Goal: Browse casually

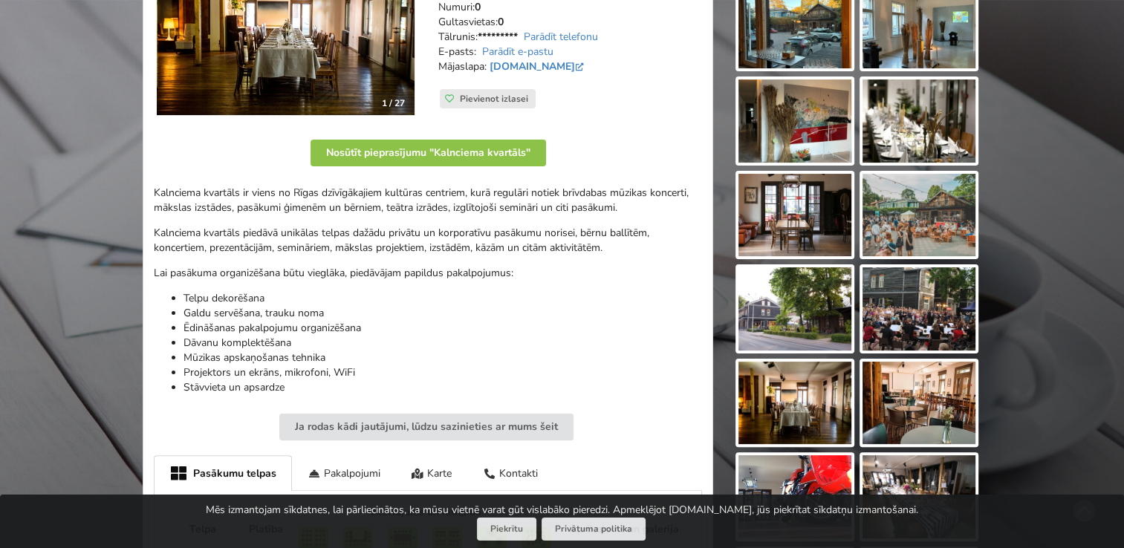
scroll to position [290, 0]
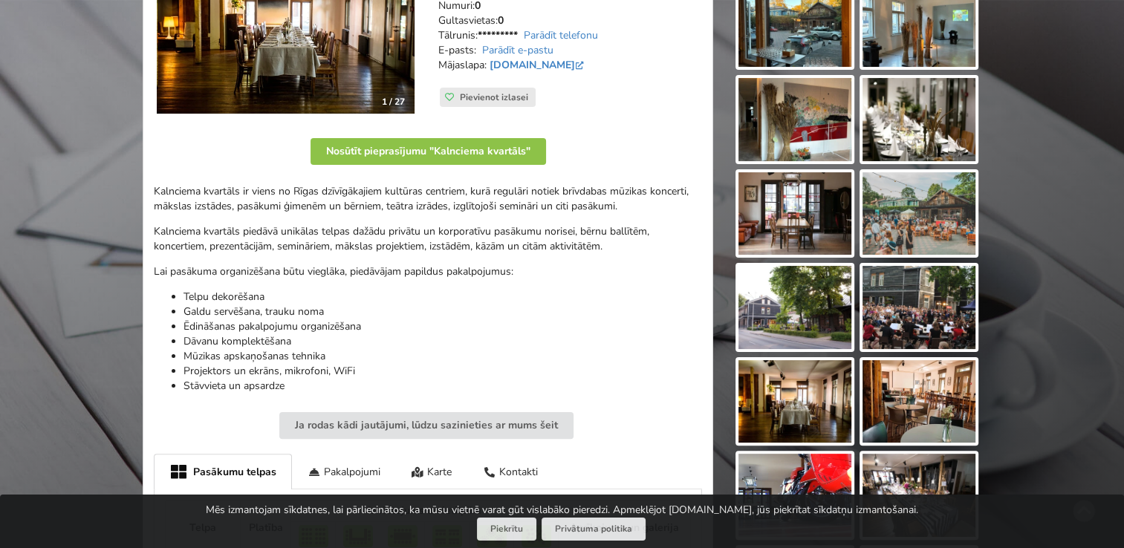
click at [383, 67] on img at bounding box center [286, 28] width 258 height 172
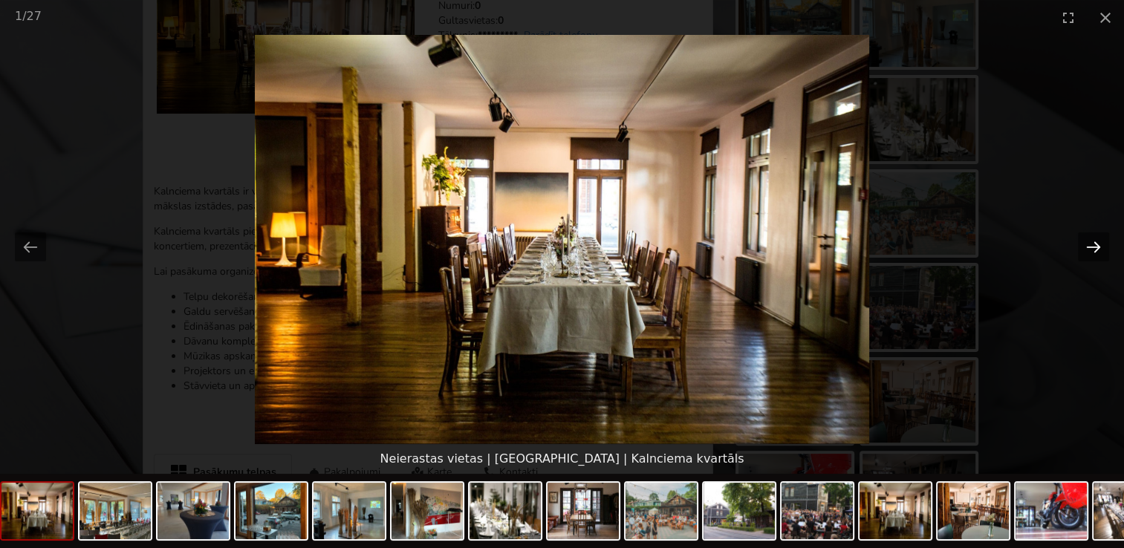
click at [1093, 253] on button "Next slide" at bounding box center [1093, 247] width 31 height 29
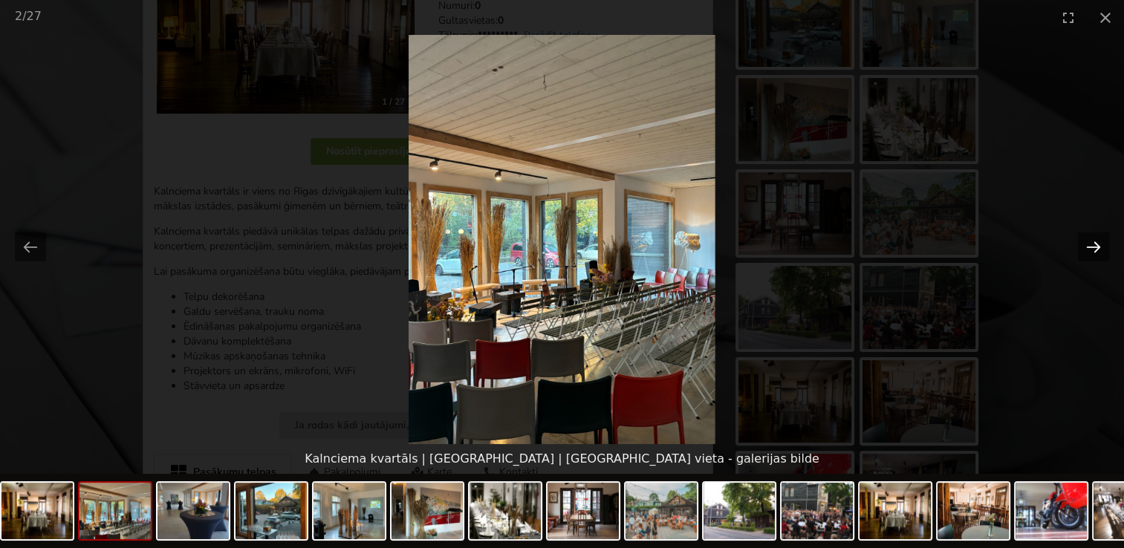
click at [1093, 253] on button "Next slide" at bounding box center [1093, 247] width 31 height 29
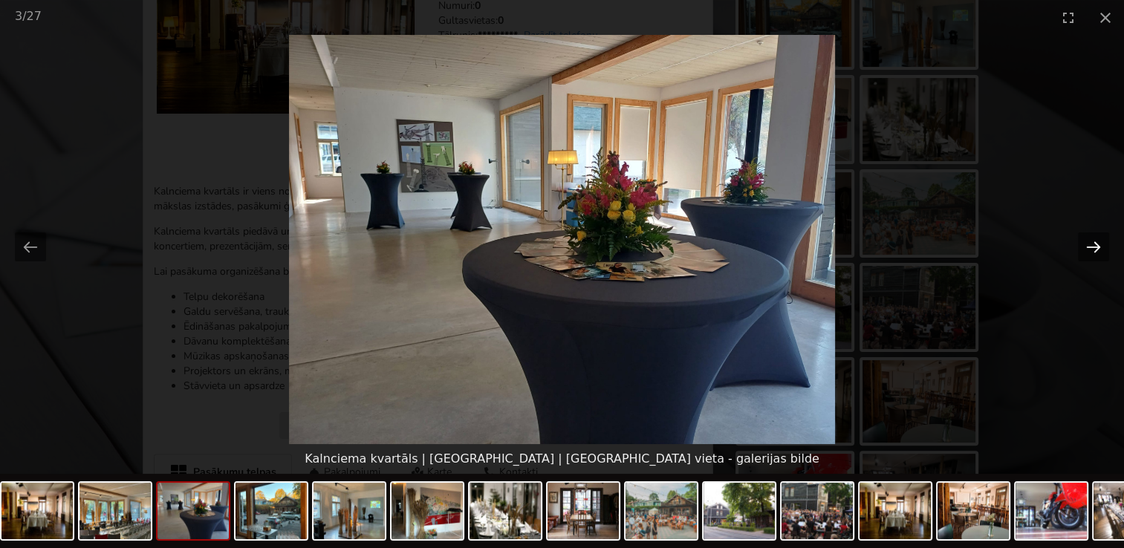
click at [1093, 253] on button "Next slide" at bounding box center [1093, 247] width 31 height 29
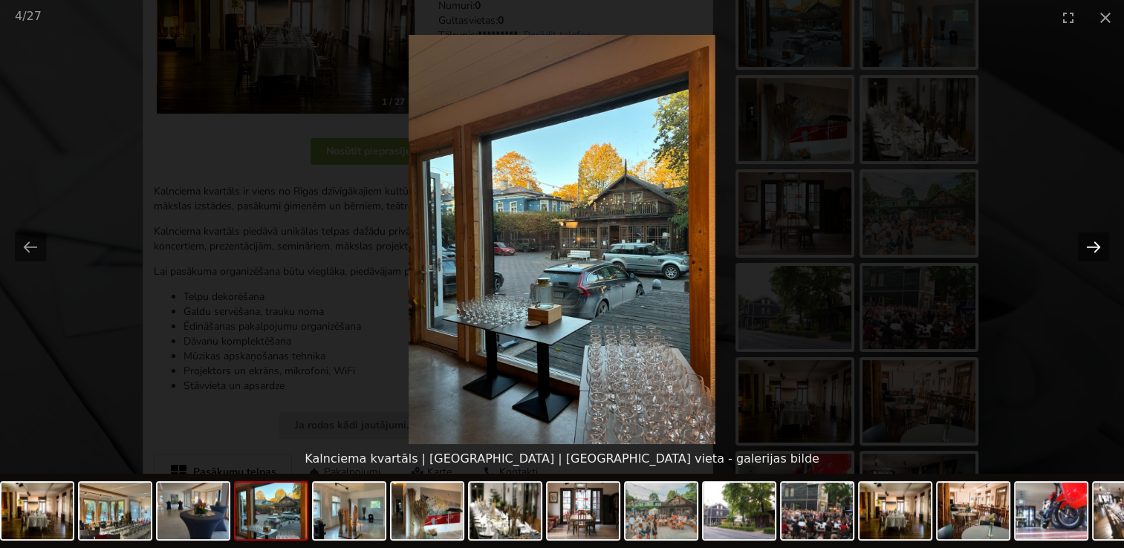
click at [1093, 253] on button "Next slide" at bounding box center [1093, 247] width 31 height 29
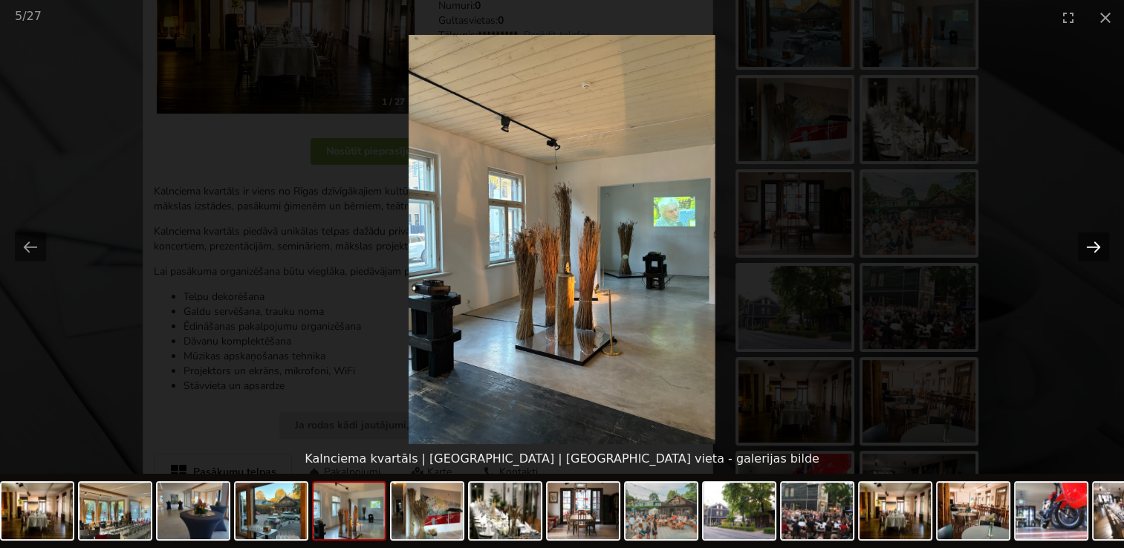
click at [1093, 253] on button "Next slide" at bounding box center [1093, 247] width 31 height 29
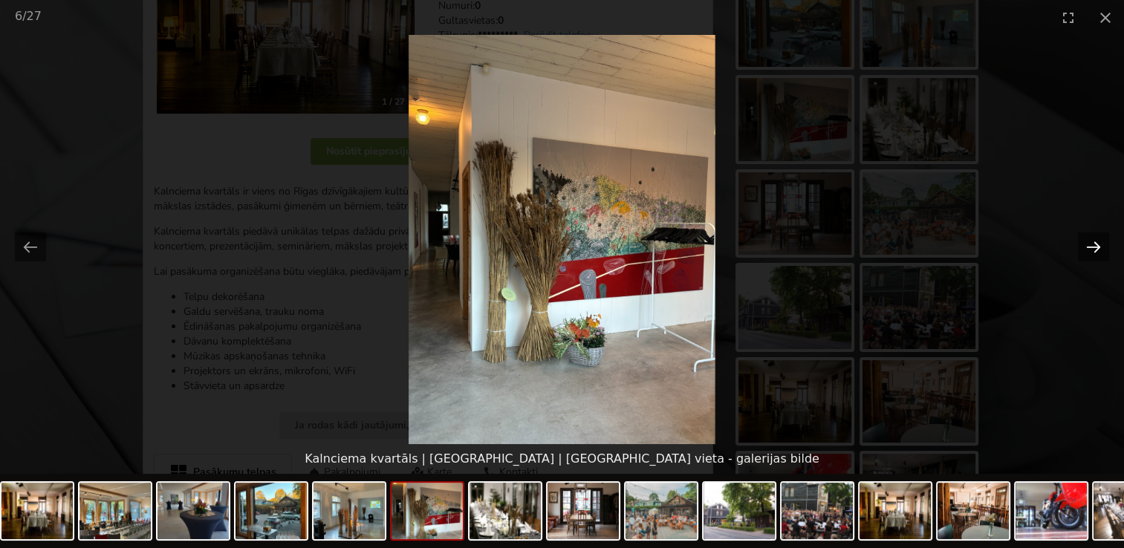
click at [1093, 253] on button "Next slide" at bounding box center [1093, 247] width 31 height 29
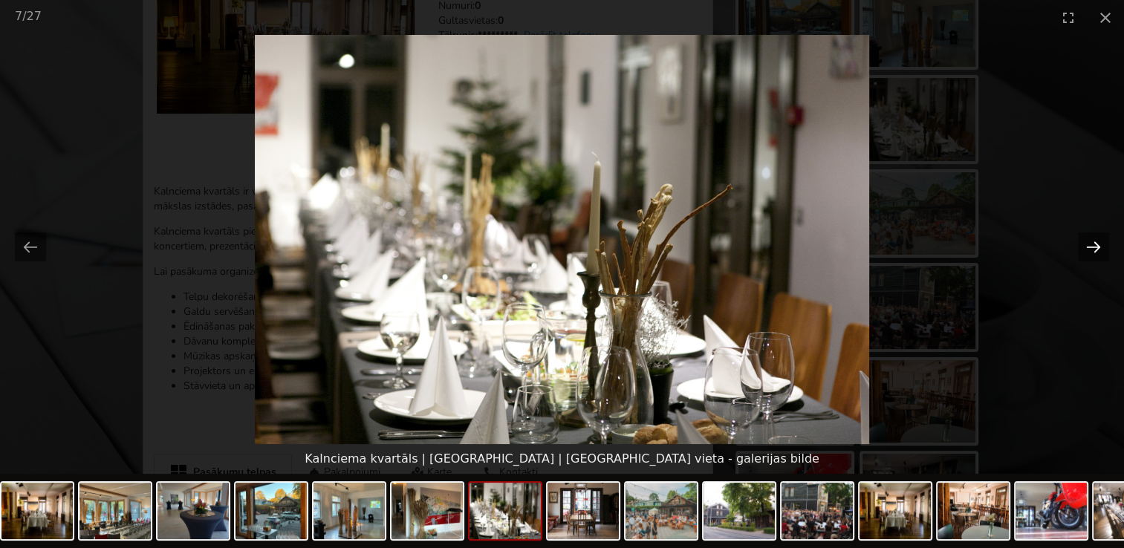
click at [1093, 253] on button "Next slide" at bounding box center [1093, 247] width 31 height 29
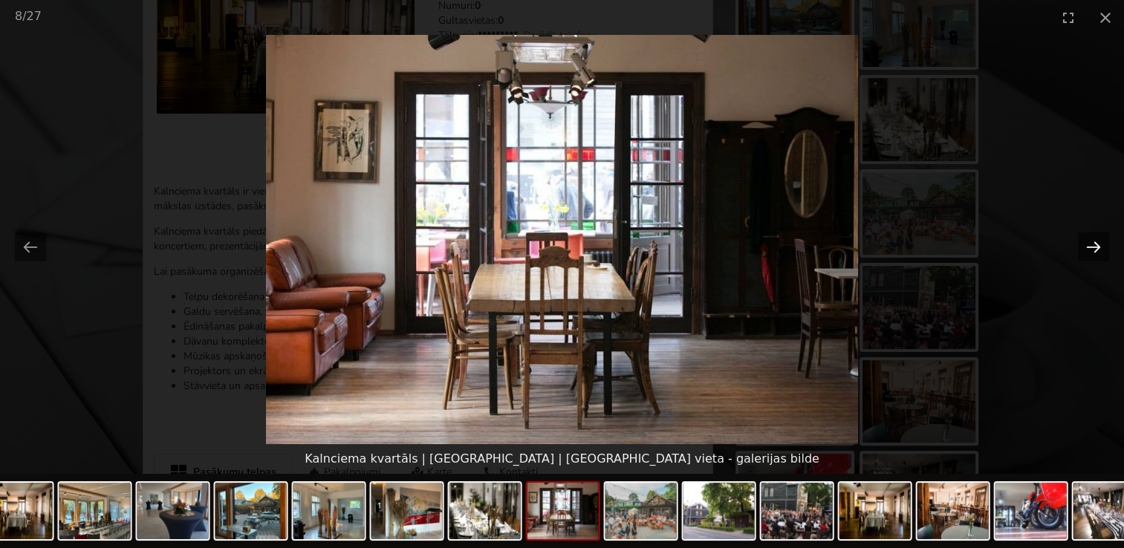
click at [1093, 253] on button "Next slide" at bounding box center [1093, 247] width 31 height 29
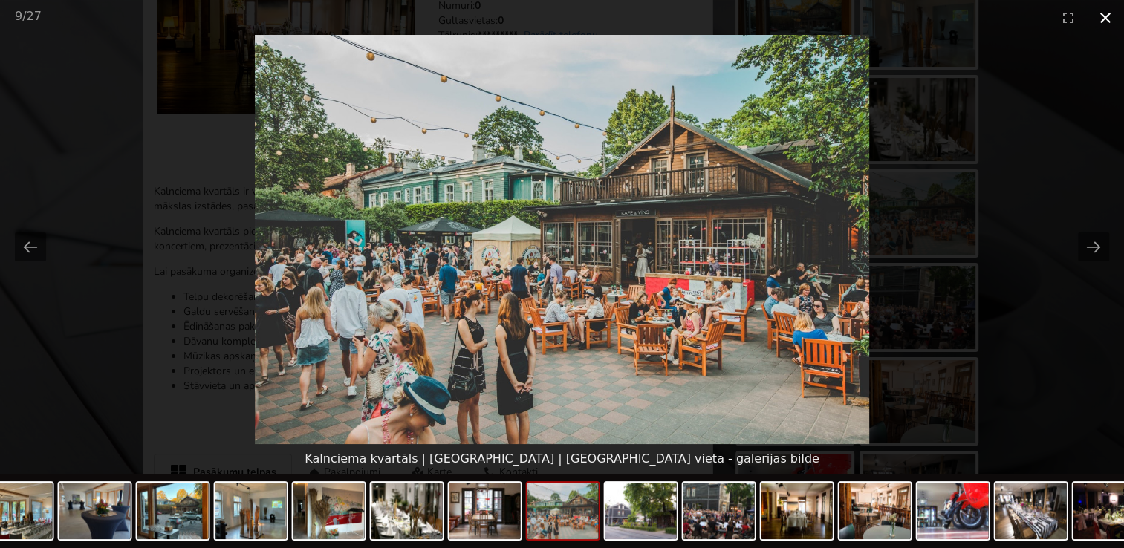
click at [1103, 17] on button "Close gallery" at bounding box center [1105, 17] width 37 height 35
